Goal: Task Accomplishment & Management: Manage account settings

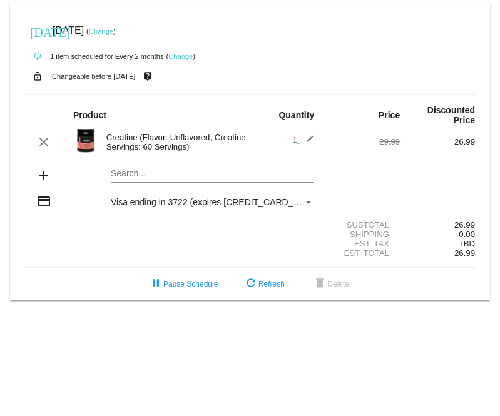
click at [113, 29] on link "Change" at bounding box center [101, 32] width 24 height 8
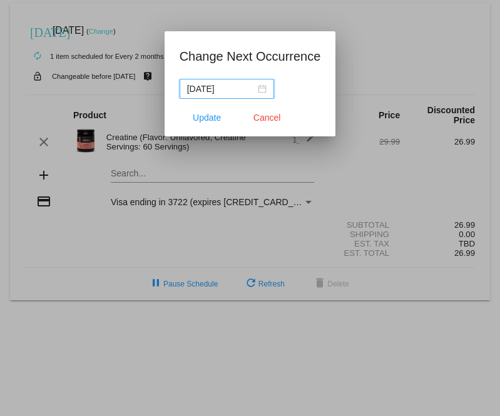
click at [260, 85] on div "2025-10-30" at bounding box center [226, 89] width 79 height 14
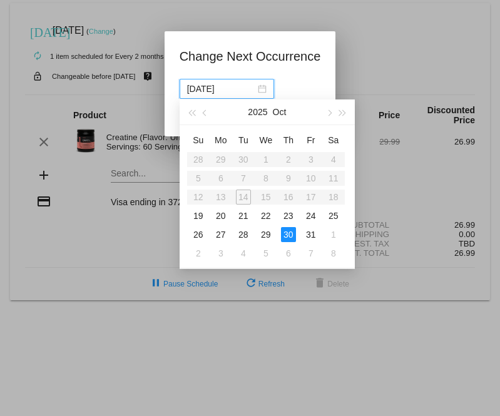
click at [241, 196] on table "Su Mo Tu We Th Fr Sa 28 29 30 1 2 3 4 5 6 7 8 9 10 11 12 13 14 15 16 17 18 19 2…" at bounding box center [266, 196] width 158 height 133
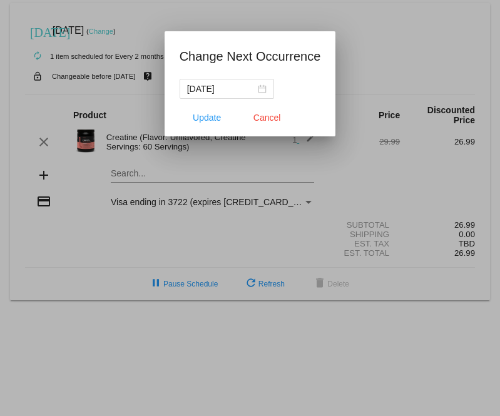
click at [370, 29] on div at bounding box center [250, 208] width 500 height 416
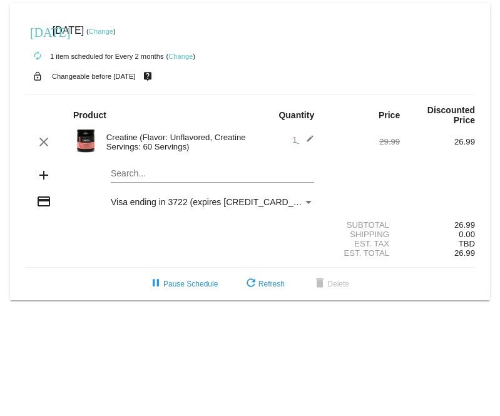
click at [182, 56] on link "Change" at bounding box center [180, 57] width 24 height 8
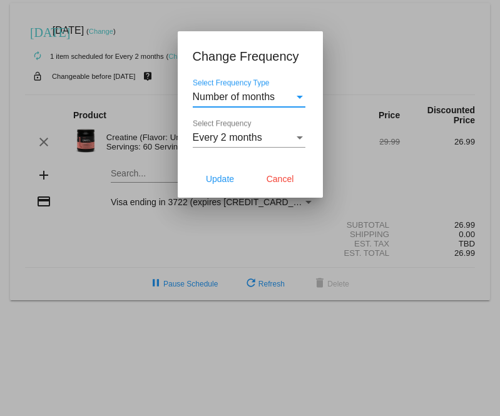
click at [340, 25] on div at bounding box center [250, 208] width 500 height 416
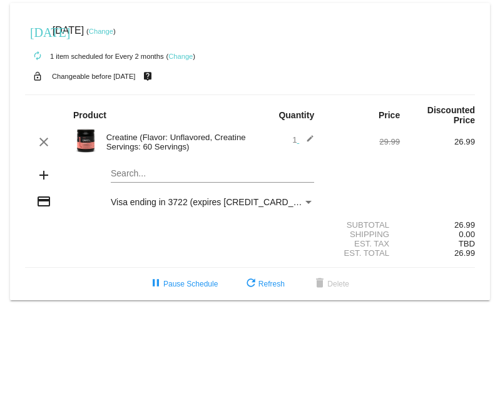
click at [99, 142] on div at bounding box center [82, 141] width 38 height 27
click at [79, 136] on img at bounding box center [85, 140] width 25 height 25
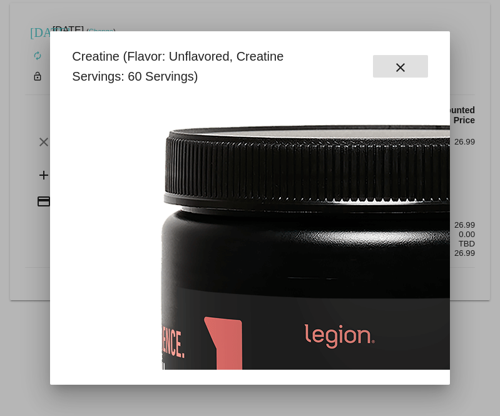
click at [404, 61] on mat-icon "close" at bounding box center [400, 67] width 15 height 15
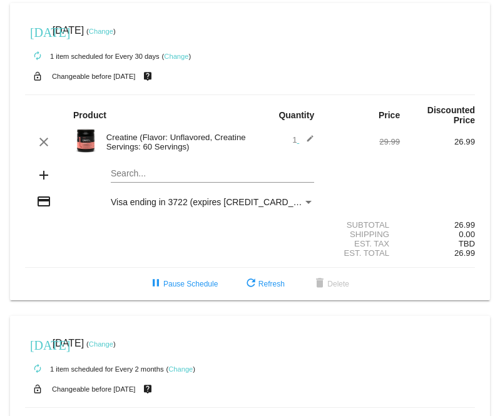
scroll to position [214, 0]
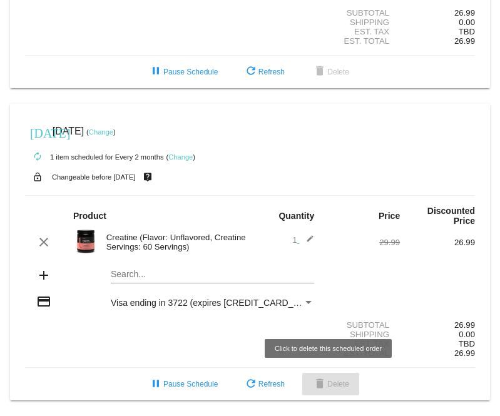
click at [330, 385] on span "delete Delete" at bounding box center [330, 384] width 37 height 9
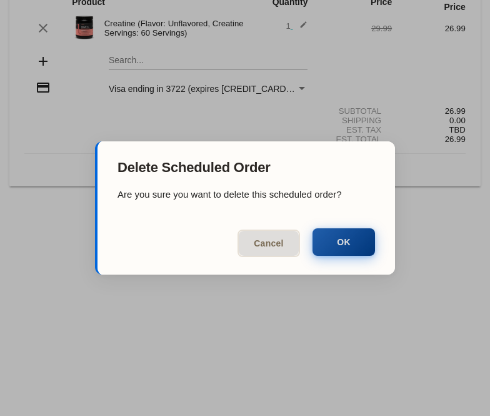
click at [336, 240] on button "OK" at bounding box center [344, 242] width 63 height 28
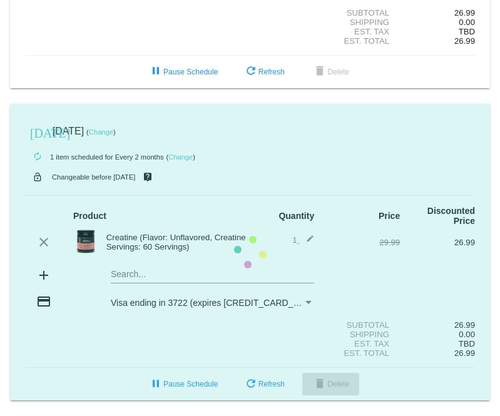
scroll to position [0, 0]
